Goal: Information Seeking & Learning: Learn about a topic

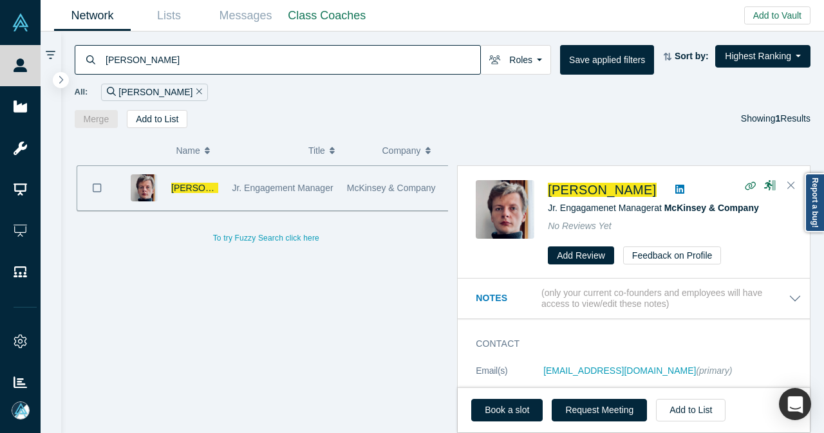
click at [176, 90] on div "[PERSON_NAME]" at bounding box center [154, 92] width 107 height 17
click at [196, 90] on icon "Remove Filter" at bounding box center [199, 91] width 6 height 9
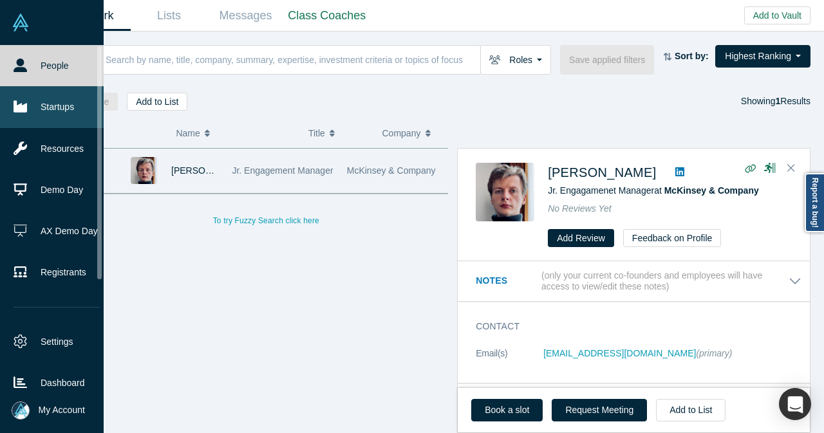
click at [30, 111] on link "Startups" at bounding box center [56, 106] width 113 height 41
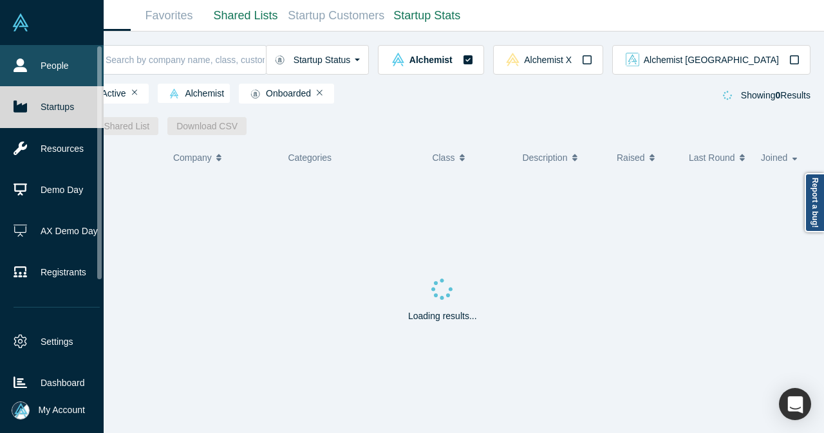
click at [17, 59] on link "People" at bounding box center [56, 65] width 113 height 41
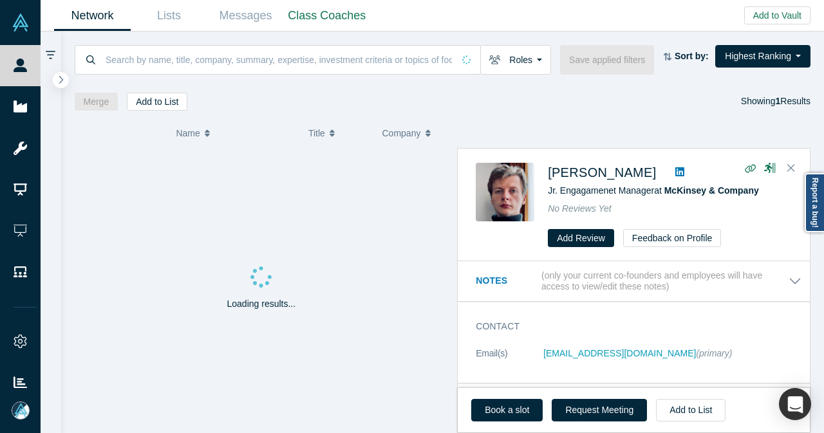
click at [59, 79] on icon "button" at bounding box center [61, 79] width 6 height 9
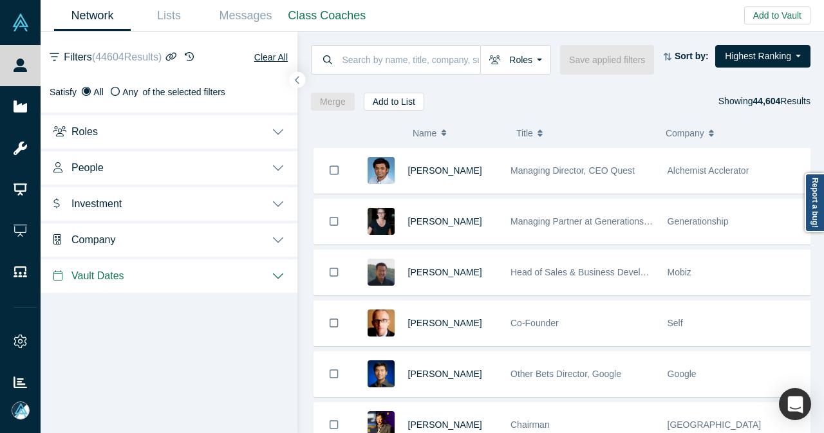
click at [279, 201] on button "Investment" at bounding box center [169, 203] width 257 height 36
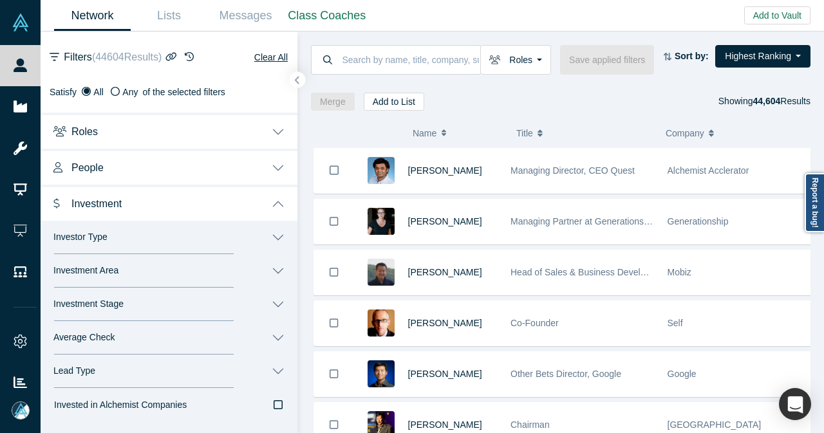
click at [269, 236] on button "Investor Type" at bounding box center [169, 237] width 257 height 33
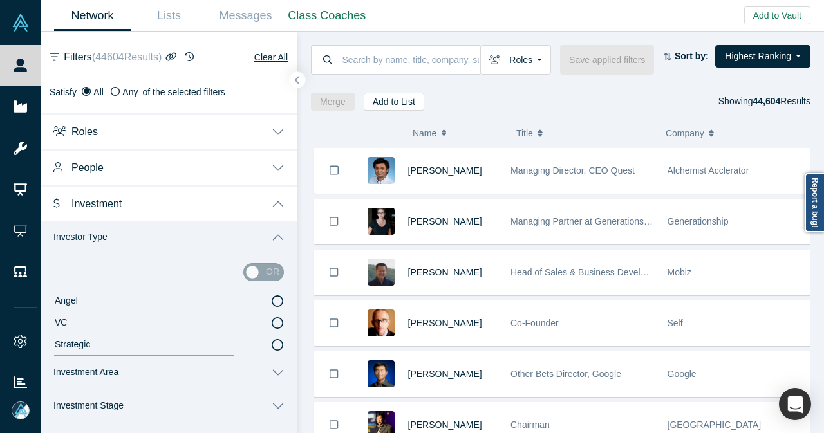
click at [272, 299] on icon at bounding box center [278, 301] width 12 height 12
click at [0, 0] on input "Angel" at bounding box center [0, 0] width 0 height 0
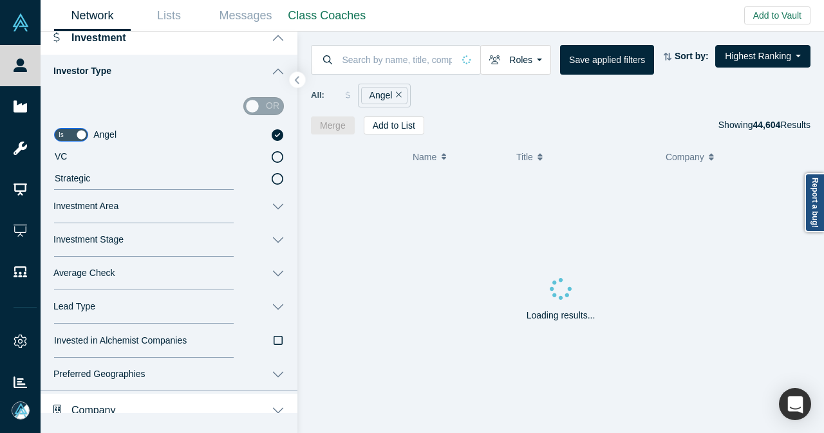
scroll to position [193, 0]
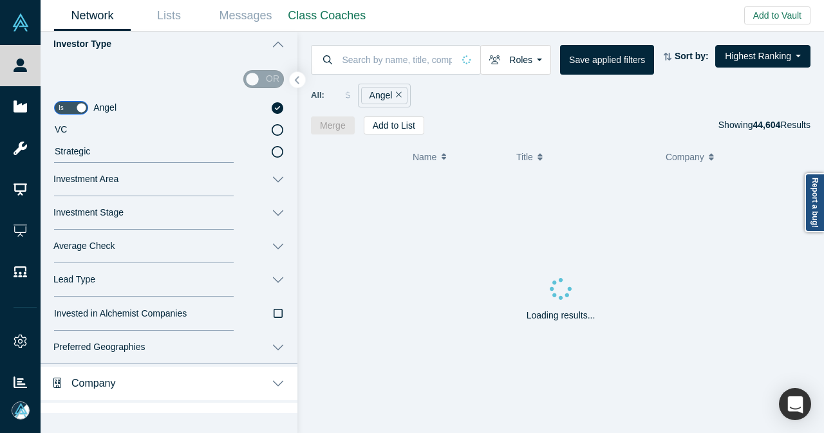
click at [272, 180] on button "Investment Area" at bounding box center [169, 179] width 257 height 33
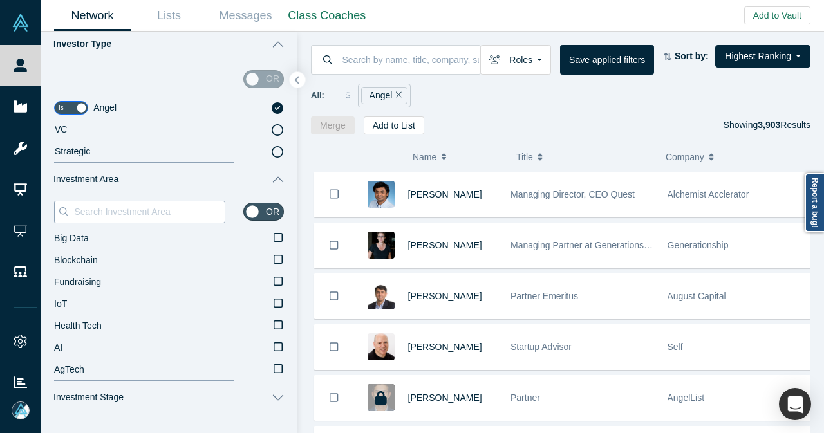
click at [169, 210] on input at bounding box center [149, 211] width 152 height 17
paste input "Procurement"
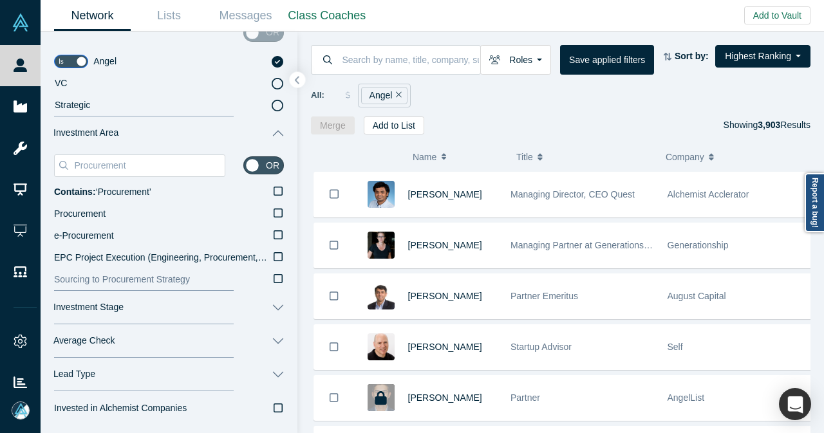
scroll to position [257, 0]
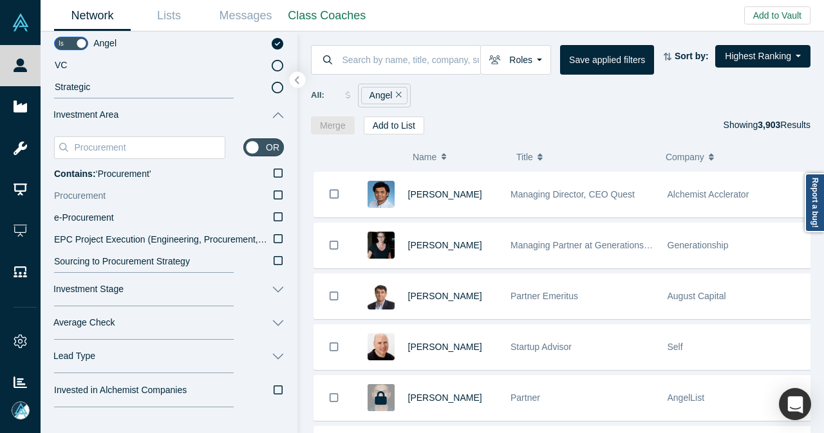
click at [274, 199] on icon at bounding box center [278, 194] width 9 height 9
click at [0, 0] on input "Procurement" at bounding box center [0, 0] width 0 height 0
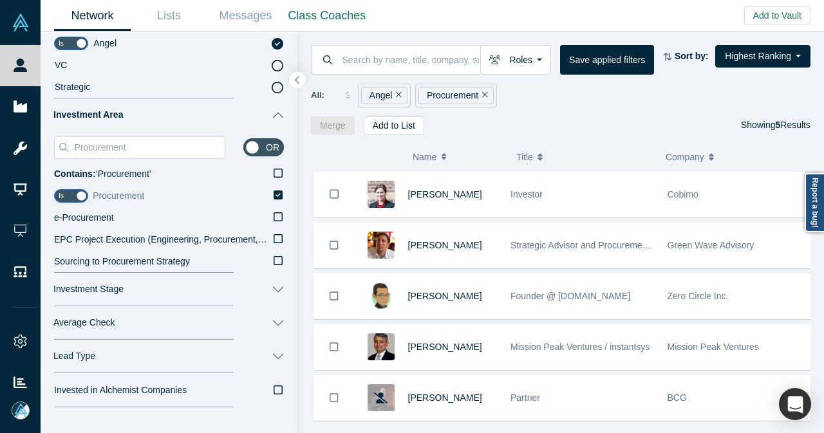
click at [274, 196] on icon at bounding box center [278, 194] width 9 height 9
click at [0, 0] on input "Procurement" at bounding box center [0, 0] width 0 height 0
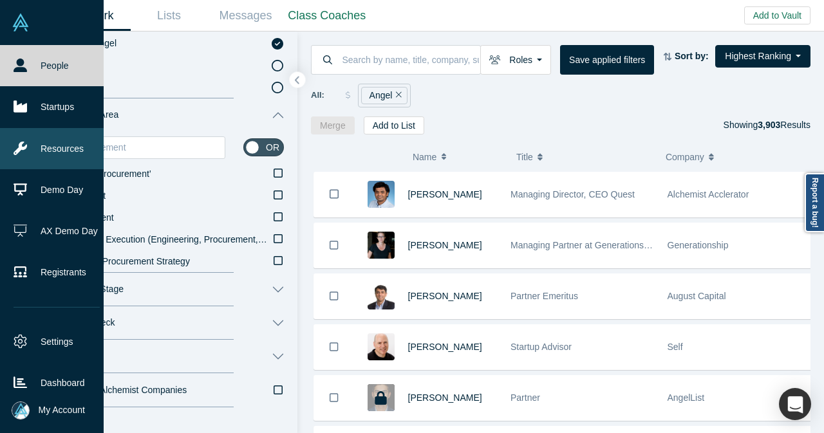
drag, startPoint x: 172, startPoint y: 151, endPoint x: 40, endPoint y: 157, distance: 132.7
click at [40, 159] on div "People Startups Resources Demo Day AX Demo Day Registrants Settings Dashboard E…" at bounding box center [412, 216] width 824 height 433
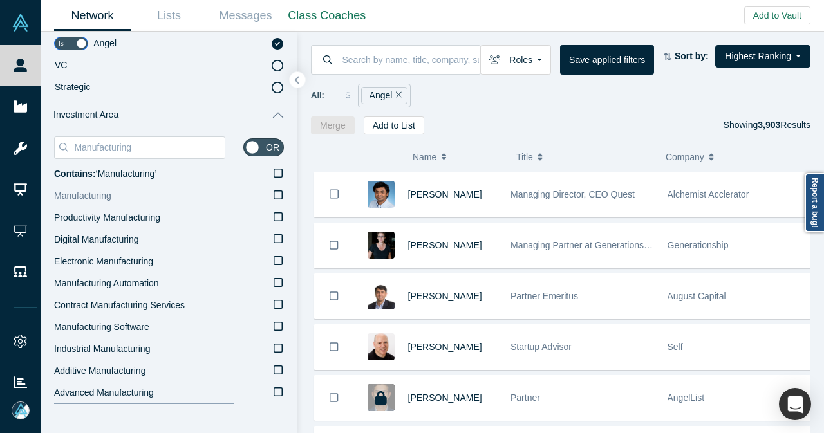
click at [274, 196] on icon at bounding box center [278, 195] width 9 height 10
click at [0, 0] on input "Manufacturing" at bounding box center [0, 0] width 0 height 0
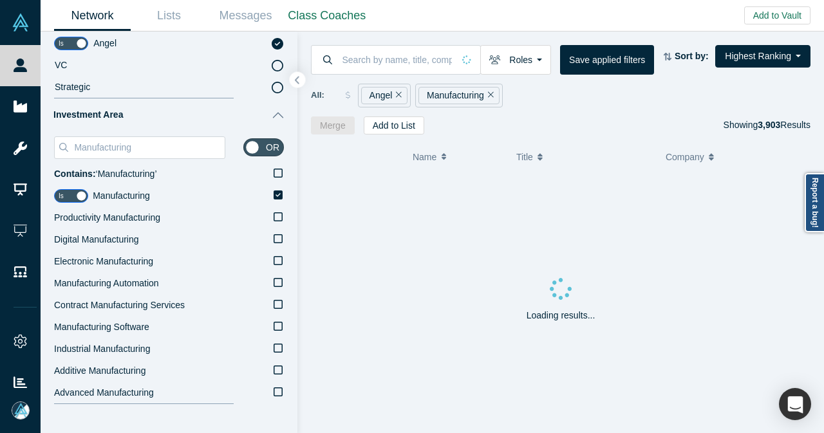
click at [274, 196] on icon at bounding box center [278, 194] width 9 height 9
click at [0, 0] on input "Manufacturing" at bounding box center [0, 0] width 0 height 0
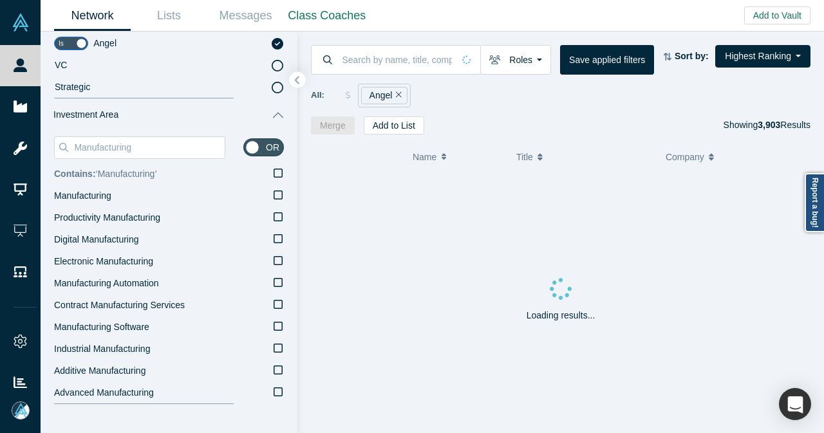
click at [274, 174] on icon at bounding box center [278, 173] width 9 height 10
click at [0, 0] on input "Contains: ‘ Manufacturing ’" at bounding box center [0, 0] width 0 height 0
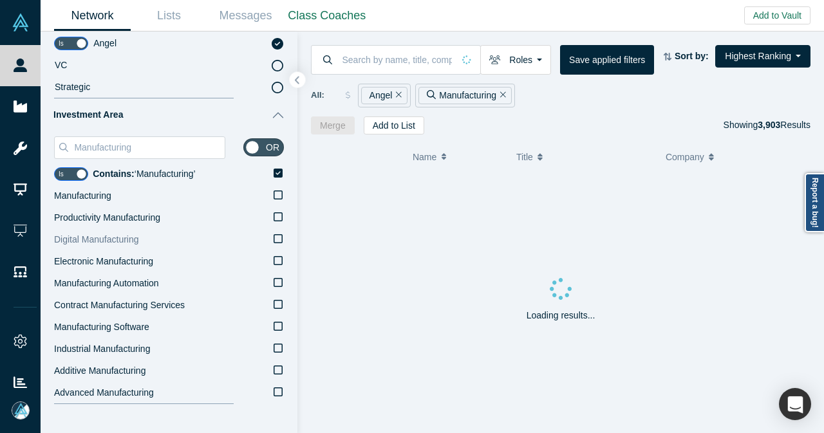
scroll to position [64, 0]
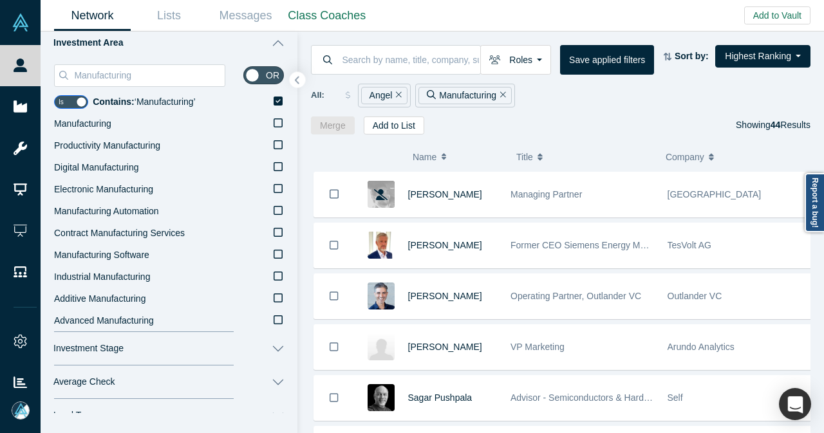
scroll to position [193, 0]
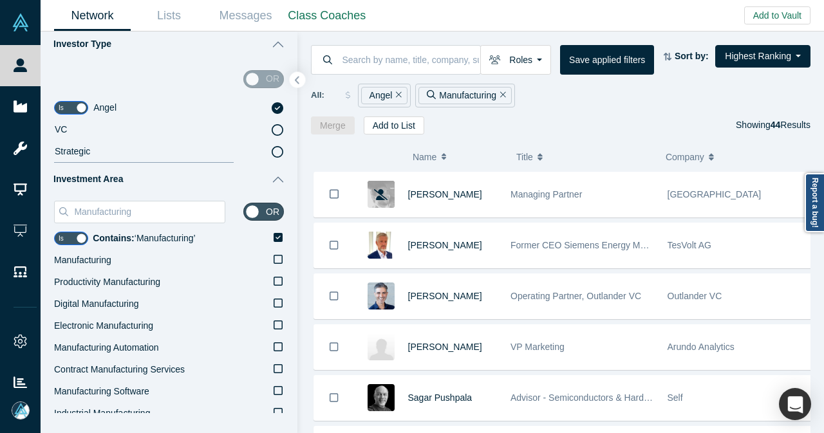
click at [503, 95] on icon "Remove Filter" at bounding box center [503, 94] width 6 height 9
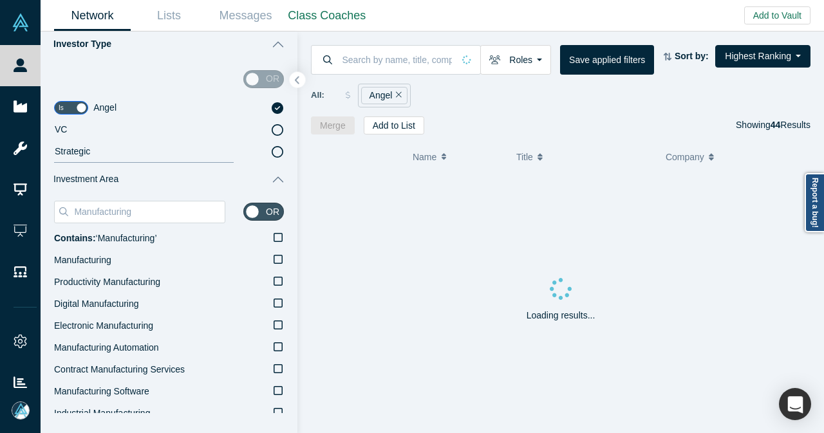
drag, startPoint x: 156, startPoint y: 214, endPoint x: 51, endPoint y: 215, distance: 104.3
click at [51, 215] on div "Manufacturing or Contains: ‘ Manufacturing ’ Manufacturing Productivity Manufac…" at bounding box center [169, 332] width 257 height 272
paste input "Buyer Intelligence"
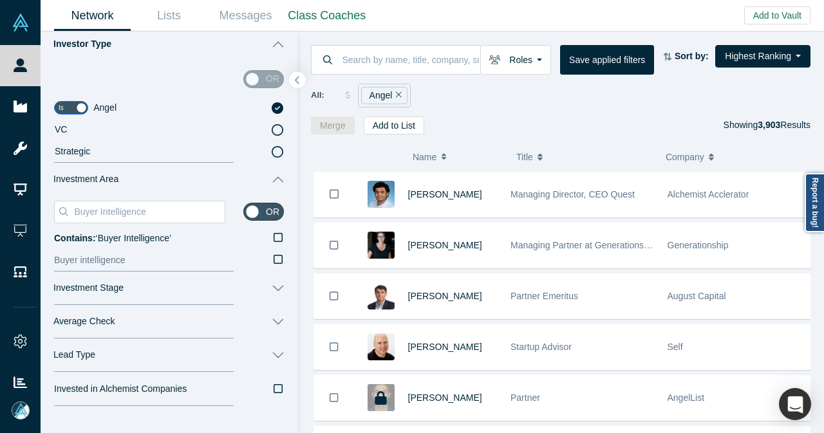
click at [274, 264] on icon at bounding box center [278, 259] width 9 height 10
click at [0, 0] on input "Buyer intelligence" at bounding box center [0, 0] width 0 height 0
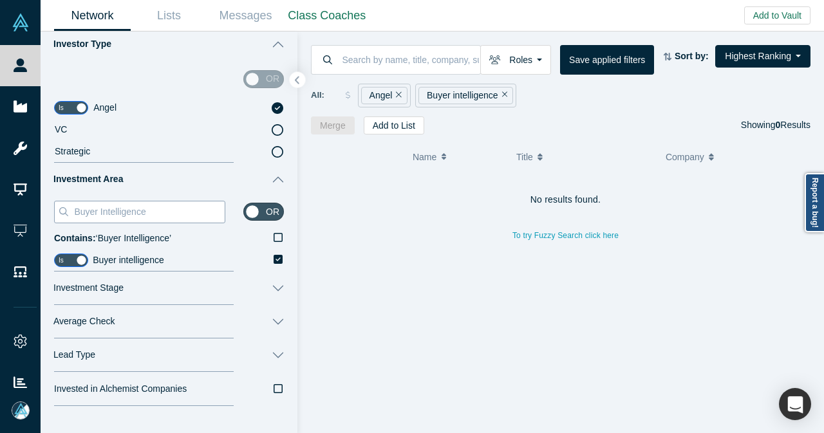
drag, startPoint x: 165, startPoint y: 214, endPoint x: 75, endPoint y: 216, distance: 89.5
click at [75, 216] on input "Buyer Intelligence" at bounding box center [149, 211] width 152 height 17
paste input "AI Agent"
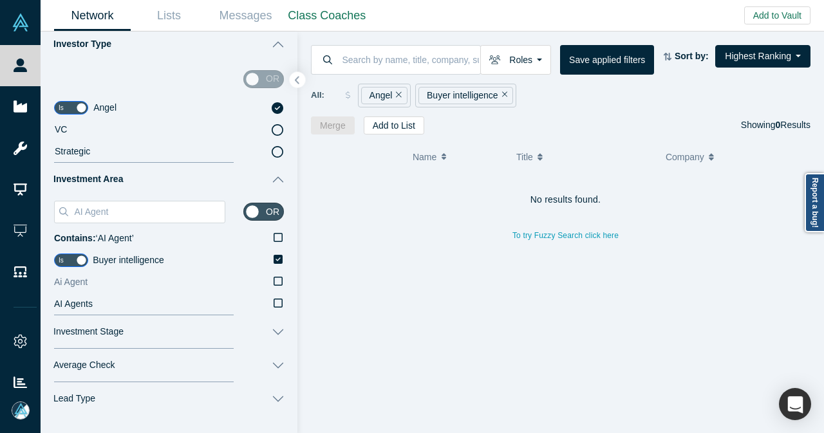
type input "AI Agent"
click at [274, 263] on icon at bounding box center [278, 259] width 9 height 9
click at [0, 0] on input "Buyer intelligence" at bounding box center [0, 0] width 0 height 0
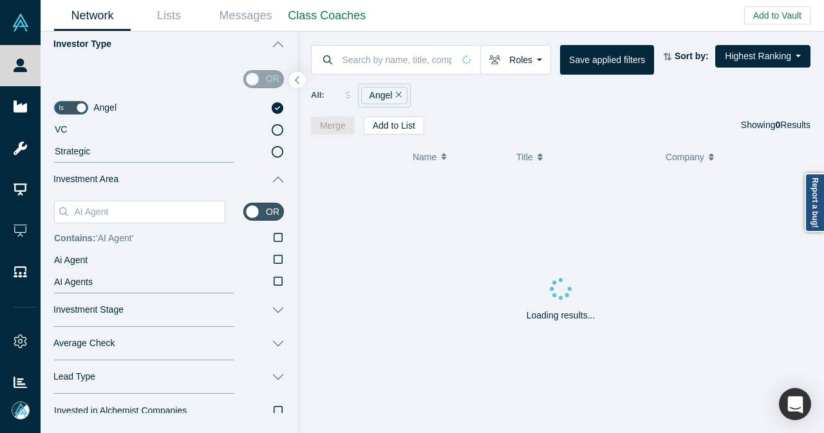
click at [274, 241] on icon at bounding box center [278, 237] width 9 height 9
click at [0, 0] on input "Contains: ‘ AI Agent ’" at bounding box center [0, 0] width 0 height 0
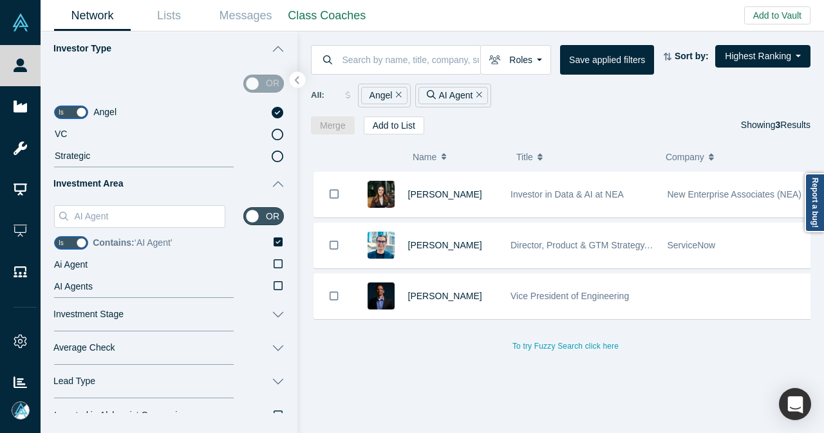
scroll to position [193, 0]
